Goal: Task Accomplishment & Management: Use online tool/utility

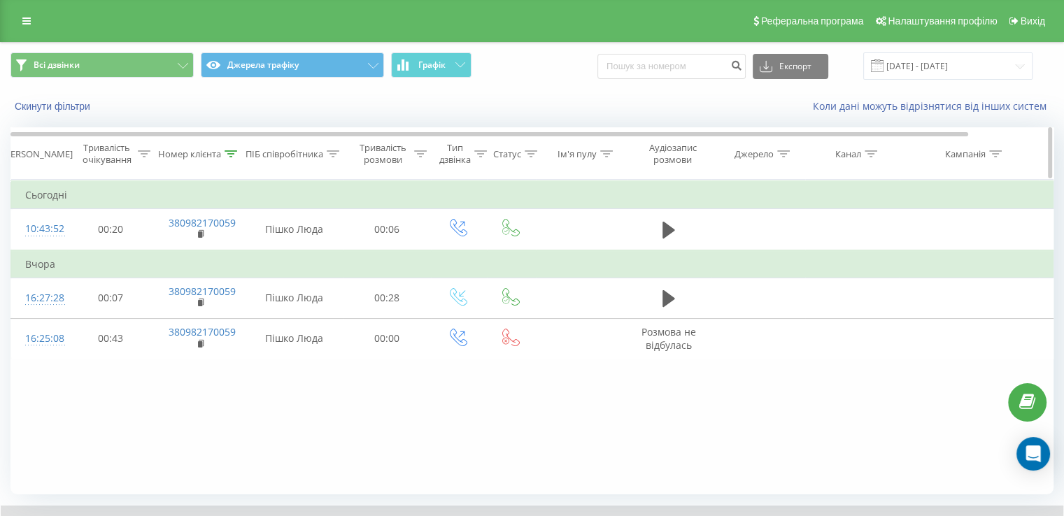
click at [224, 153] on div "Номер клієнта" at bounding box center [197, 154] width 79 height 12
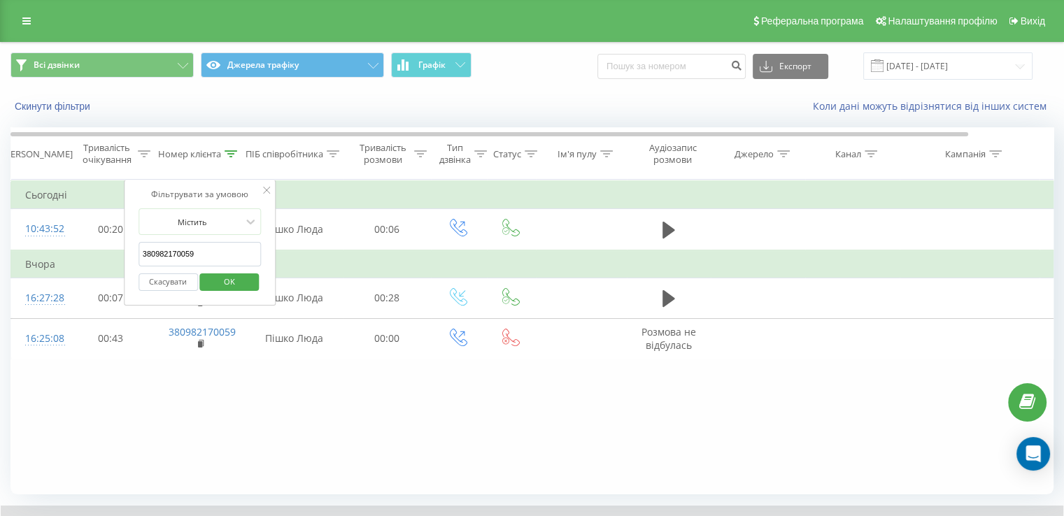
drag, startPoint x: 218, startPoint y: 251, endPoint x: 125, endPoint y: 262, distance: 93.0
click at [125, 262] on div "Фільтрувати за умовою Містить 380982170059 Скасувати OK" at bounding box center [200, 243] width 153 height 126
paste input "675627875"
type input "380675627875"
click at [240, 283] on span "OK" at bounding box center [229, 282] width 39 height 22
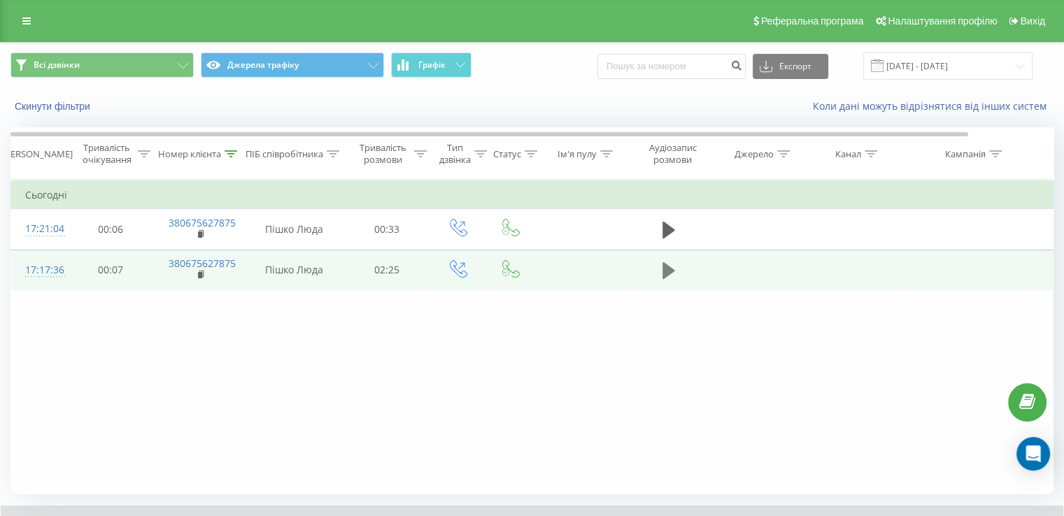
click at [667, 275] on icon at bounding box center [669, 270] width 13 height 17
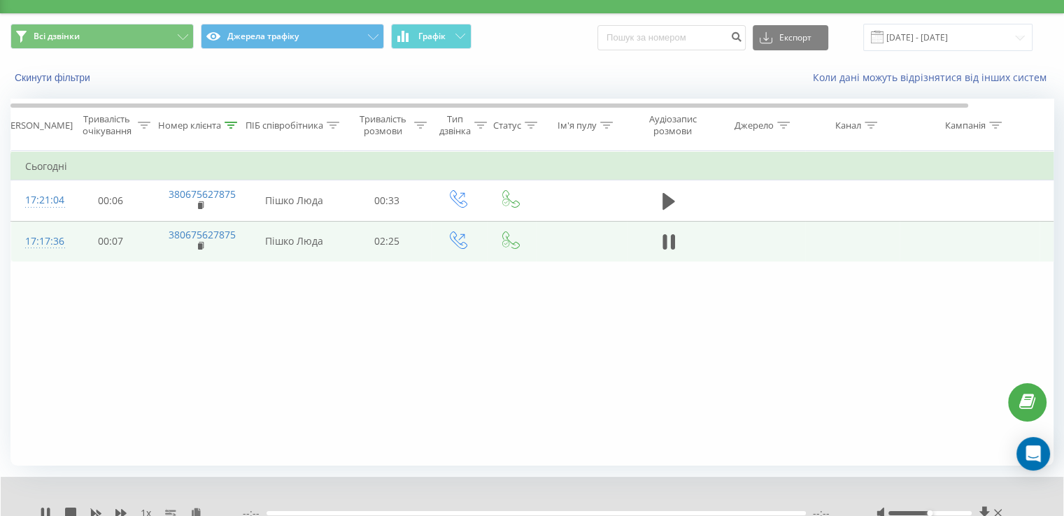
scroll to position [84, 0]
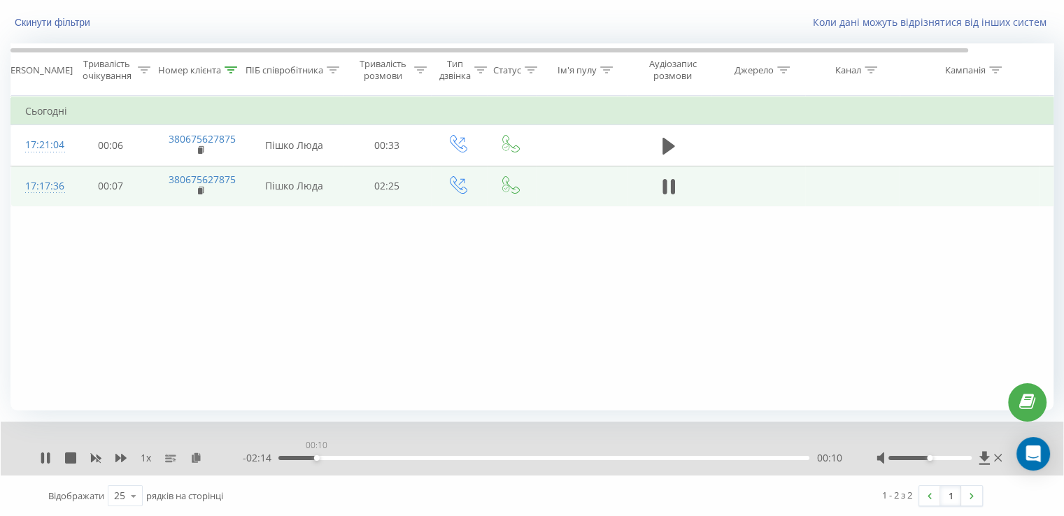
click at [316, 458] on div "00:10" at bounding box center [543, 458] width 531 height 4
click at [924, 456] on div at bounding box center [930, 458] width 83 height 4
click at [512, 456] on div "00:59" at bounding box center [543, 458] width 531 height 4
click at [146, 458] on span "1 x" at bounding box center [146, 458] width 10 height 14
click at [130, 455] on div "1 x" at bounding box center [141, 458] width 203 height 14
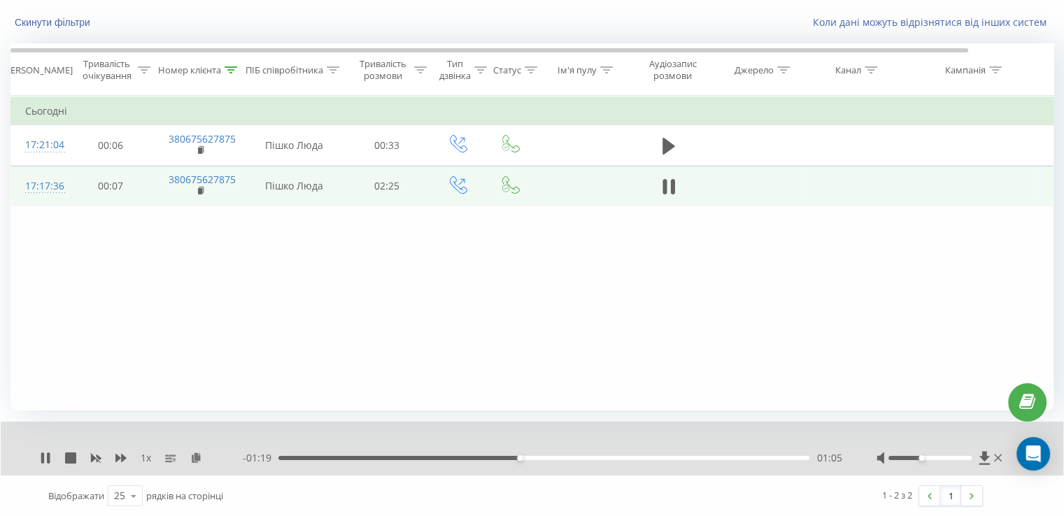
click at [129, 455] on div "1 x" at bounding box center [141, 458] width 203 height 14
click at [125, 456] on icon at bounding box center [120, 458] width 11 height 11
click at [550, 456] on div "01:07" at bounding box center [543, 458] width 531 height 4
click at [572, 457] on div "01:14" at bounding box center [543, 458] width 531 height 4
drag, startPoint x: 621, startPoint y: 455, endPoint x: 641, endPoint y: 454, distance: 19.6
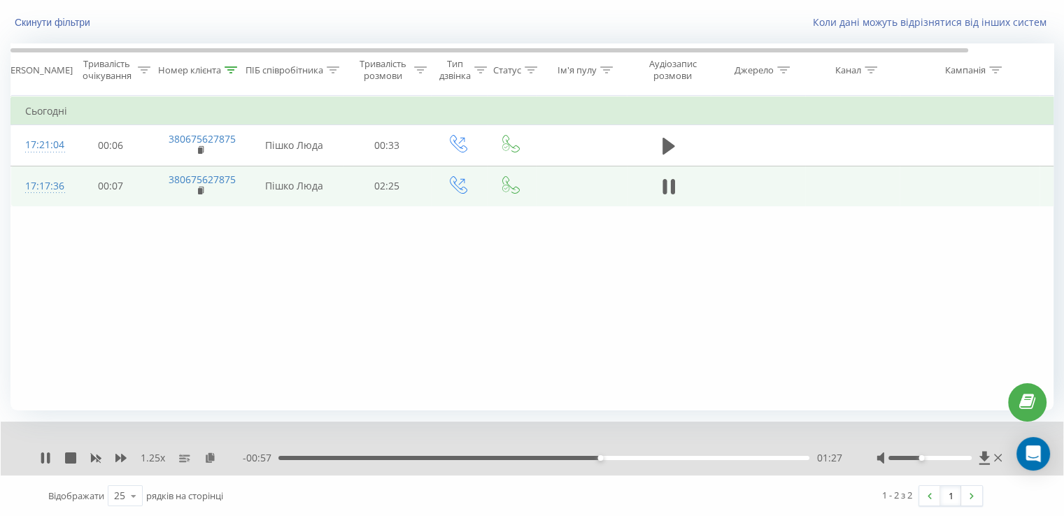
click at [622, 456] on div "01:27" at bounding box center [543, 458] width 531 height 4
click at [649, 454] on div "- 00:51 01:33 01:33" at bounding box center [542, 458] width 599 height 14
click at [661, 457] on div "01:34" at bounding box center [543, 458] width 531 height 4
click at [691, 457] on div "01:52" at bounding box center [543, 458] width 531 height 4
click at [713, 457] on div "01:53" at bounding box center [543, 458] width 531 height 4
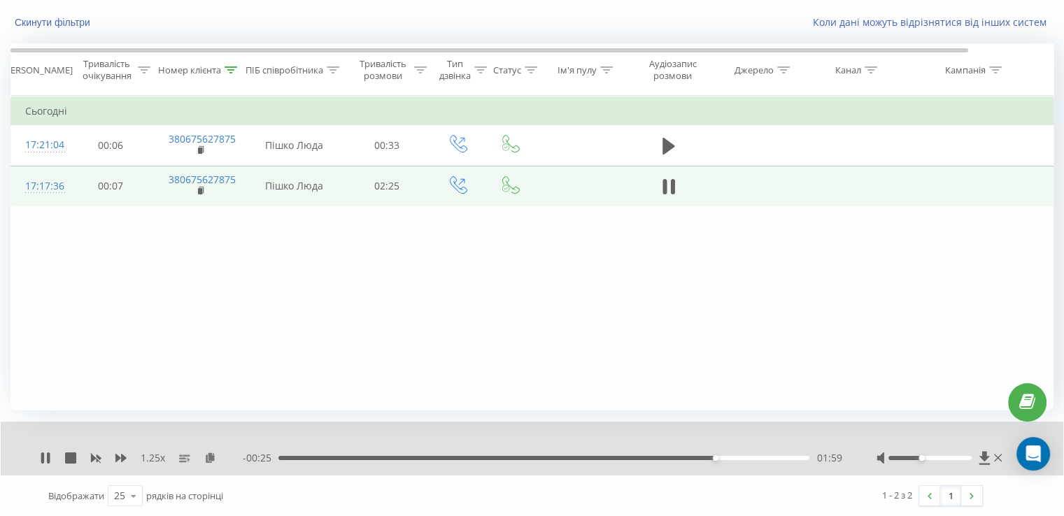
click at [731, 458] on div "01:59" at bounding box center [543, 458] width 531 height 4
click at [754, 458] on div "02:03" at bounding box center [543, 458] width 531 height 4
click at [770, 458] on div "02:13" at bounding box center [543, 458] width 531 height 4
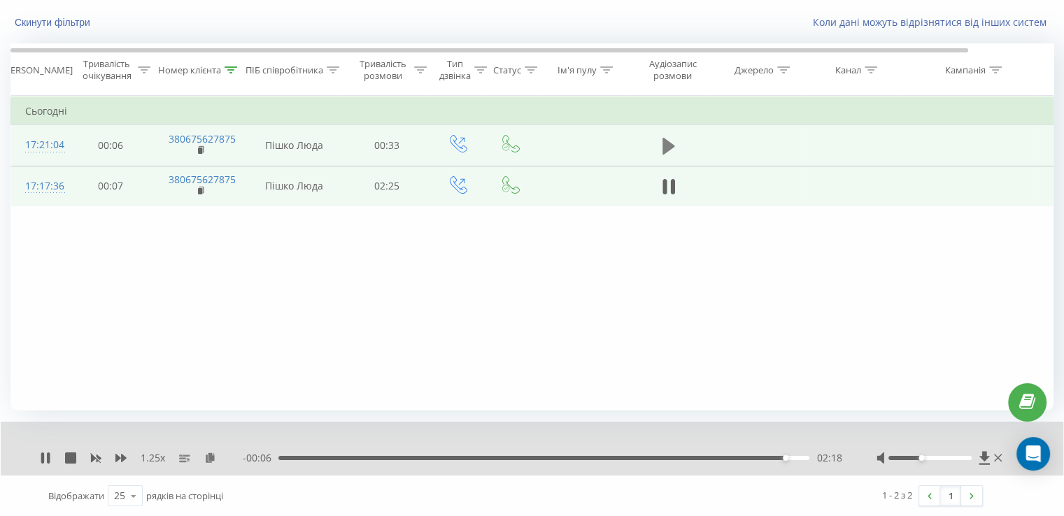
click at [661, 146] on button at bounding box center [668, 146] width 21 height 21
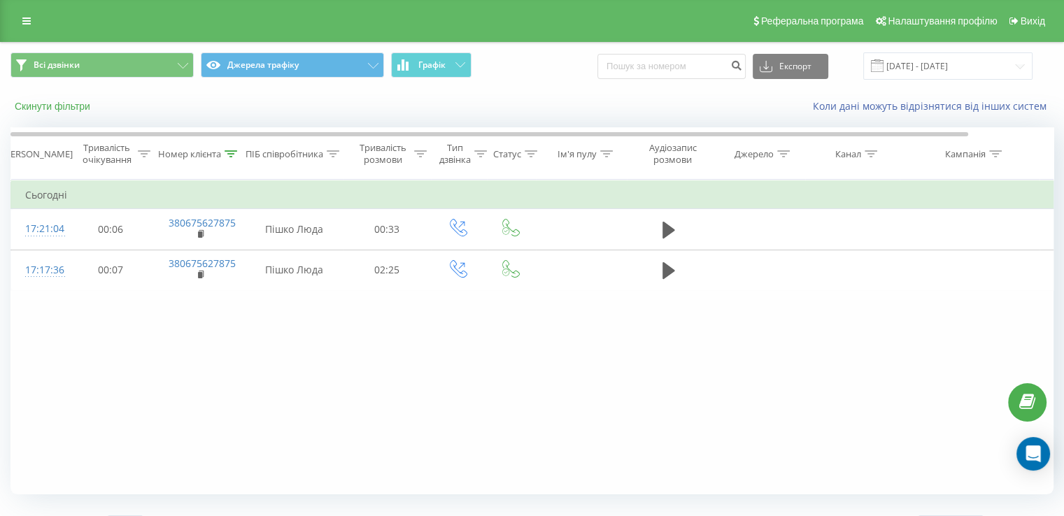
click at [76, 104] on button "Скинути фільтри" at bounding box center [53, 106] width 87 height 13
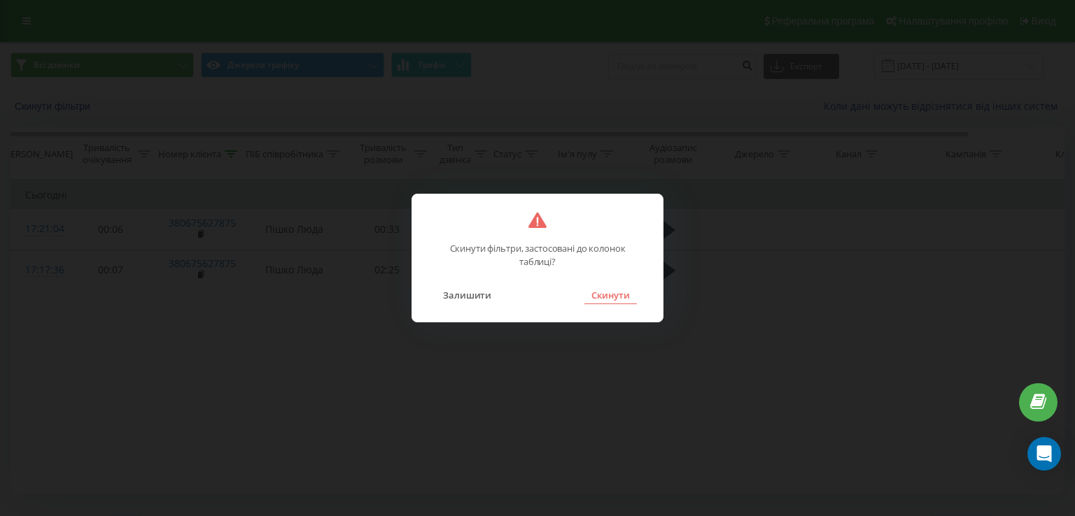
click at [599, 299] on button "Скинути" at bounding box center [610, 295] width 52 height 18
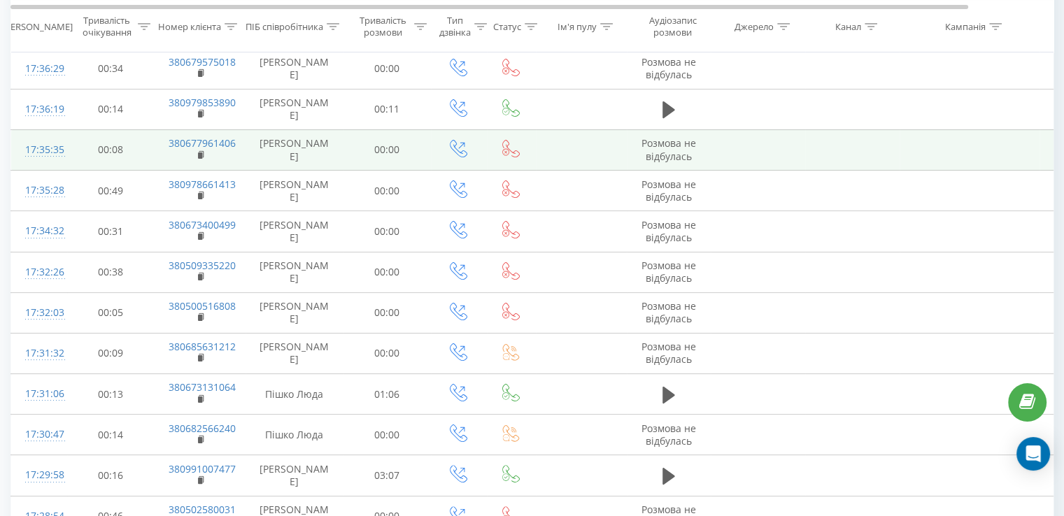
scroll to position [210, 0]
